Goal: Task Accomplishment & Management: Use online tool/utility

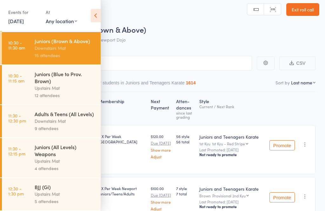
scroll to position [228, 0]
click at [38, 151] on div "Juniors (All Levels) Weapons" at bounding box center [65, 151] width 61 height 14
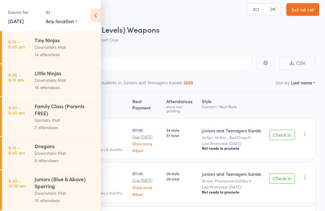
click at [97, 15] on icon at bounding box center [96, 15] width 10 height 13
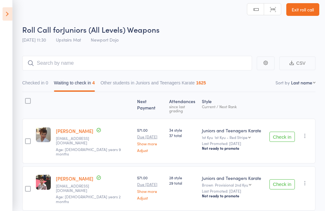
click at [289, 135] on button "Check in" at bounding box center [282, 137] width 25 height 10
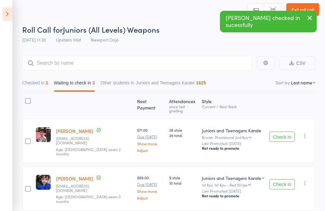
click at [286, 132] on button "Check in" at bounding box center [282, 137] width 25 height 10
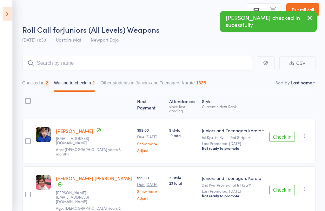
click at [278, 132] on button "Check in" at bounding box center [282, 137] width 25 height 10
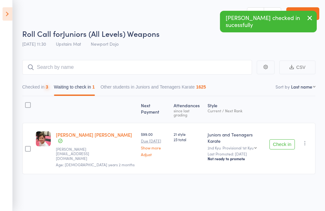
click at [291, 139] on button "Check in" at bounding box center [282, 144] width 25 height 10
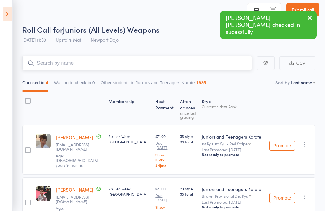
click at [158, 61] on input "search" at bounding box center [137, 63] width 230 height 15
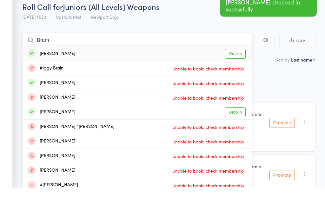
type input "Bram"
click at [245, 72] on link "Drop in" at bounding box center [235, 77] width 21 height 10
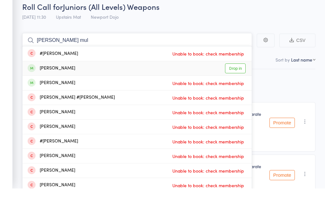
type input "[PERSON_NAME] mul"
click at [239, 86] on link "Drop in" at bounding box center [235, 91] width 21 height 10
